Goal: Information Seeking & Learning: Learn about a topic

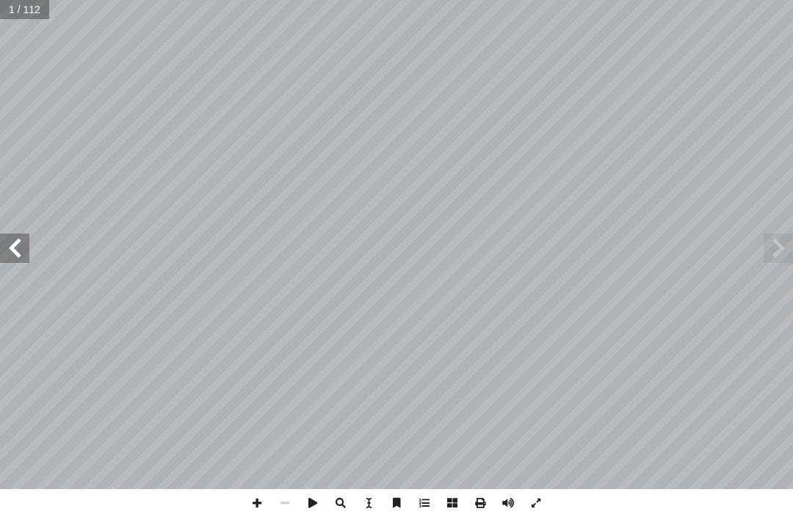
click at [9, 245] on span at bounding box center [14, 247] width 29 height 29
click at [19, 251] on span at bounding box center [14, 247] width 29 height 29
click at [777, 236] on span at bounding box center [778, 247] width 29 height 29
click at [767, 253] on span at bounding box center [778, 247] width 29 height 29
click at [13, 247] on span at bounding box center [14, 247] width 29 height 29
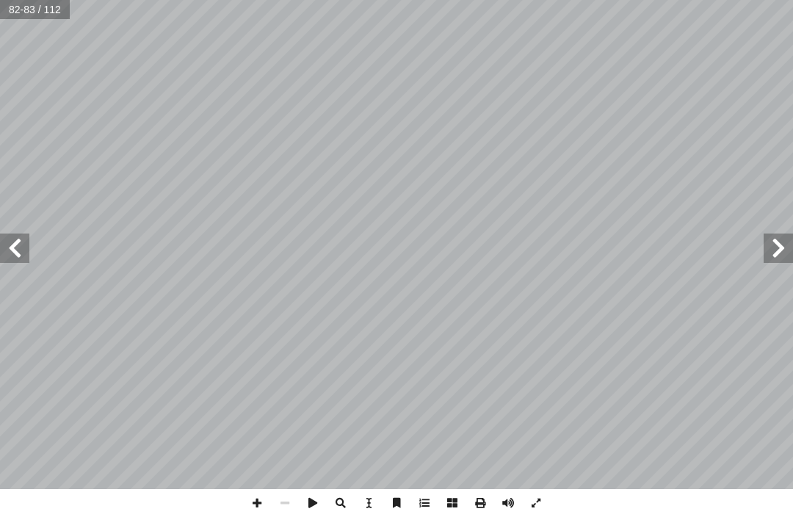
click at [21, 241] on span at bounding box center [14, 247] width 29 height 29
click at [24, 247] on span at bounding box center [14, 247] width 29 height 29
click at [4, 248] on span at bounding box center [14, 247] width 29 height 29
